Goal: Transaction & Acquisition: Purchase product/service

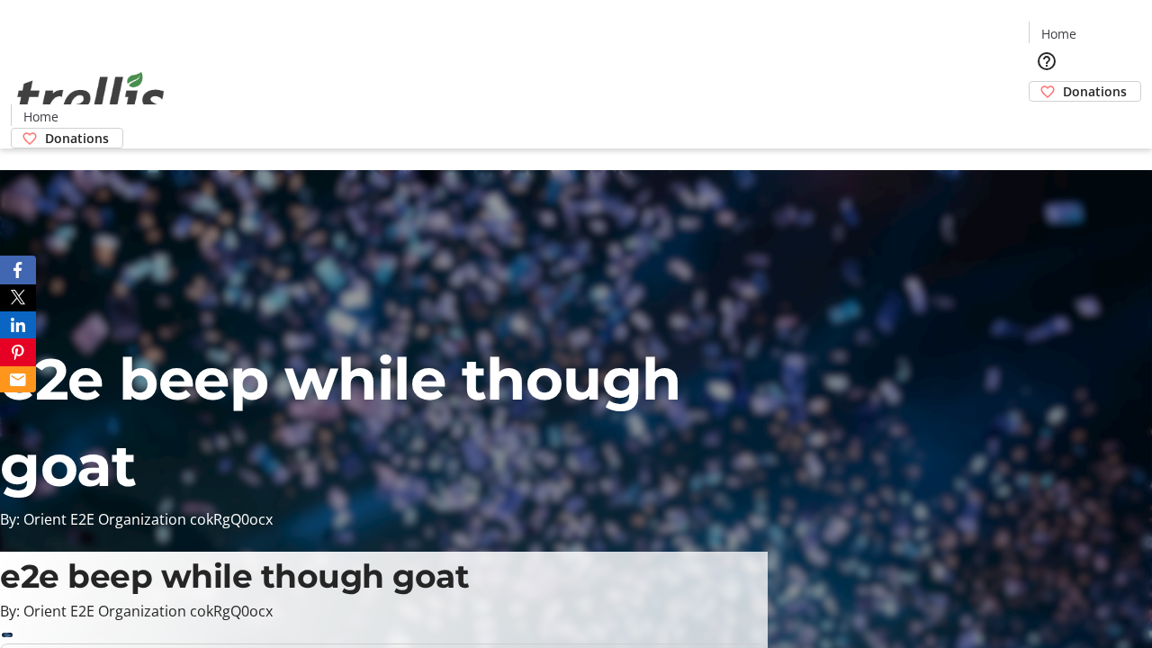
click at [1063, 82] on span "Donations" at bounding box center [1095, 91] width 64 height 19
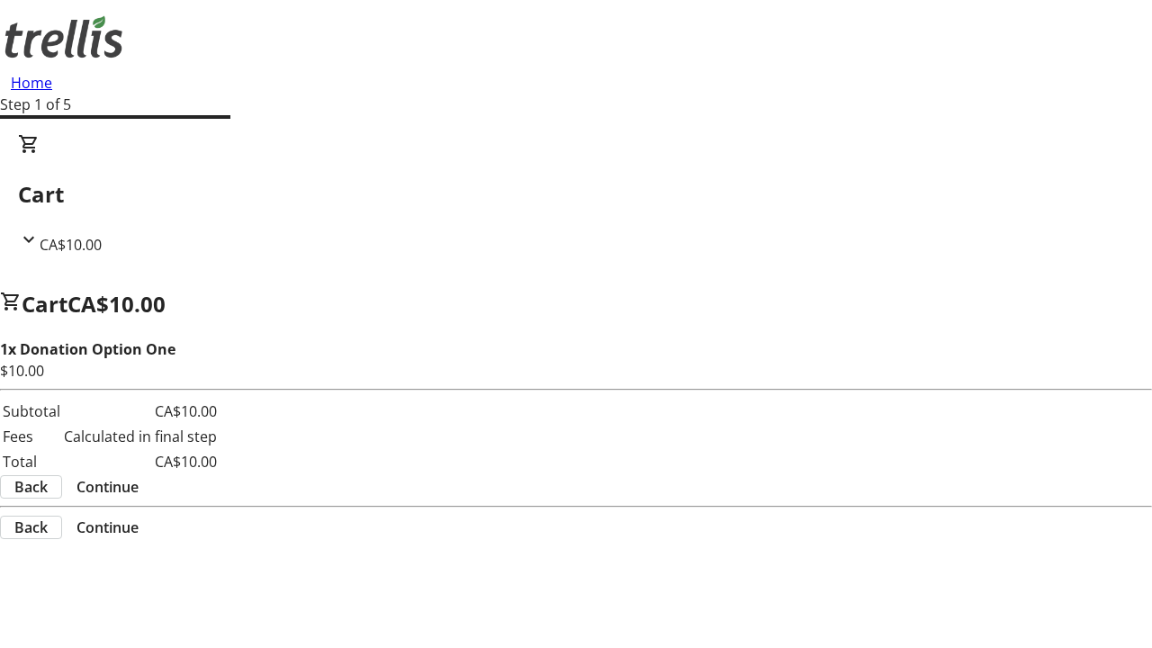
select select "CA"
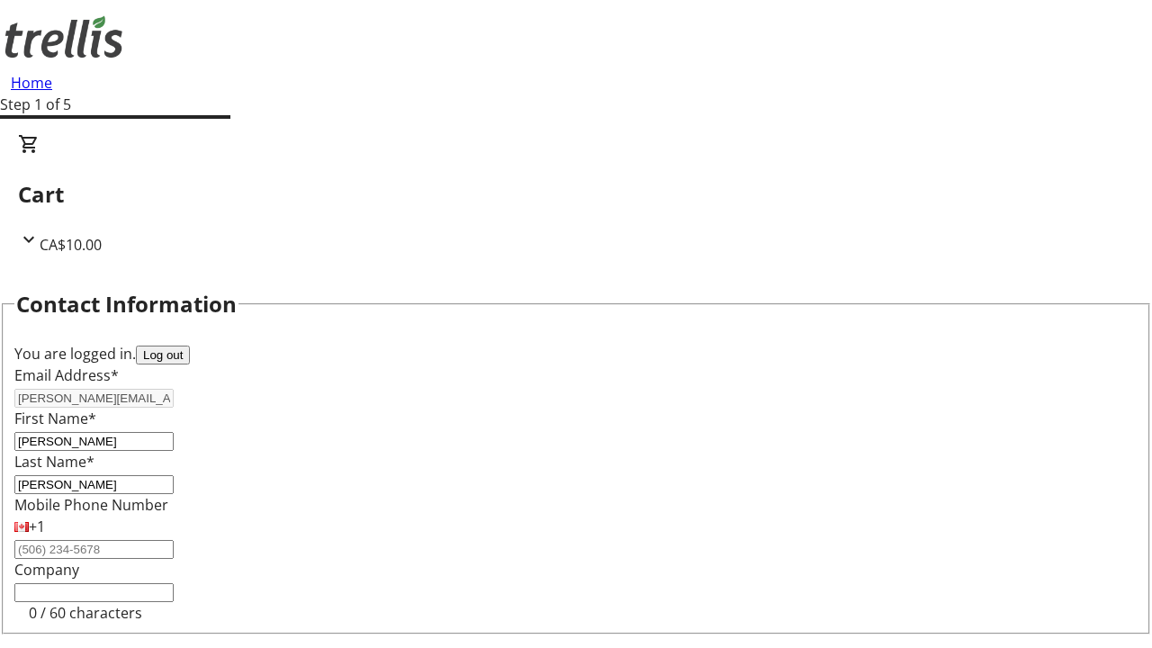
type input "[STREET_ADDRESS][PERSON_NAME]"
type input "Kelowna"
